Goal: Information Seeking & Learning: Learn about a topic

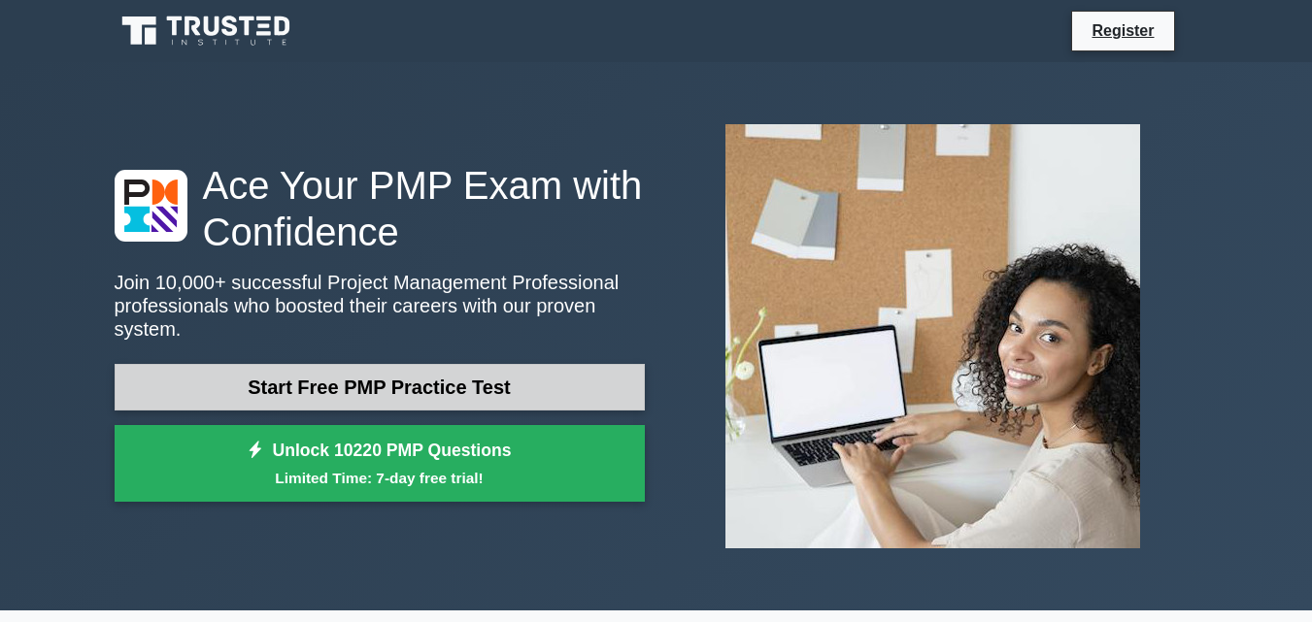
click at [481, 378] on link "Start Free PMP Practice Test" at bounding box center [380, 387] width 530 height 47
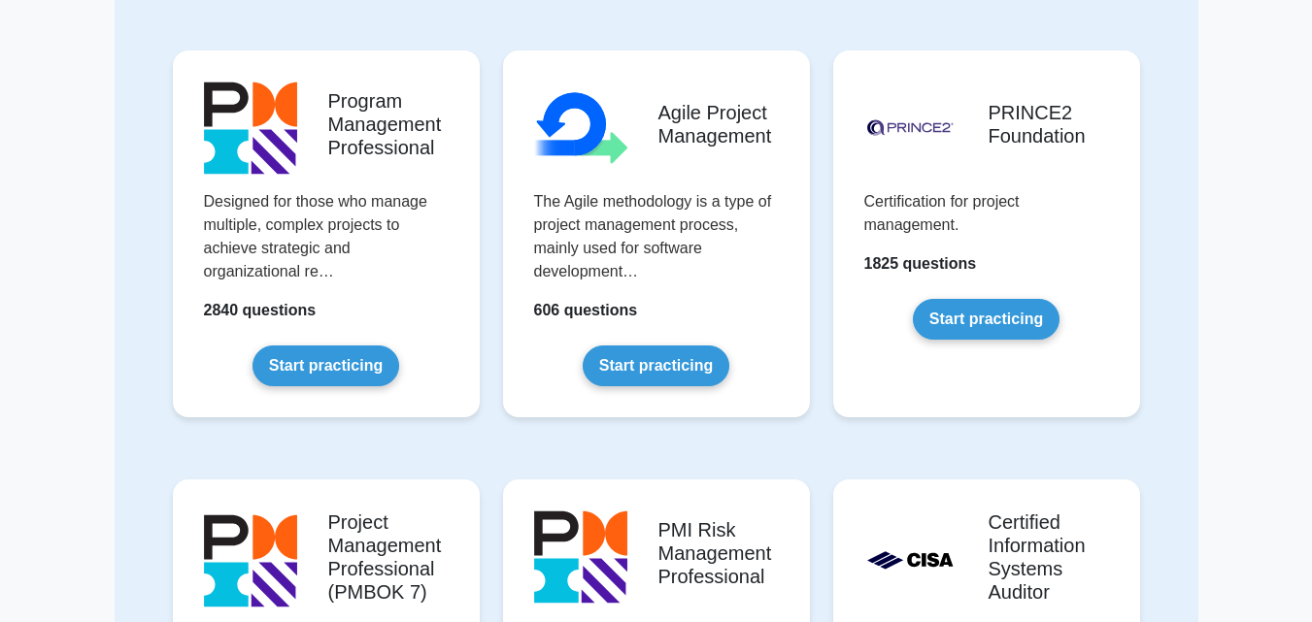
scroll to position [1087, 0]
